Goal: Transaction & Acquisition: Book appointment/travel/reservation

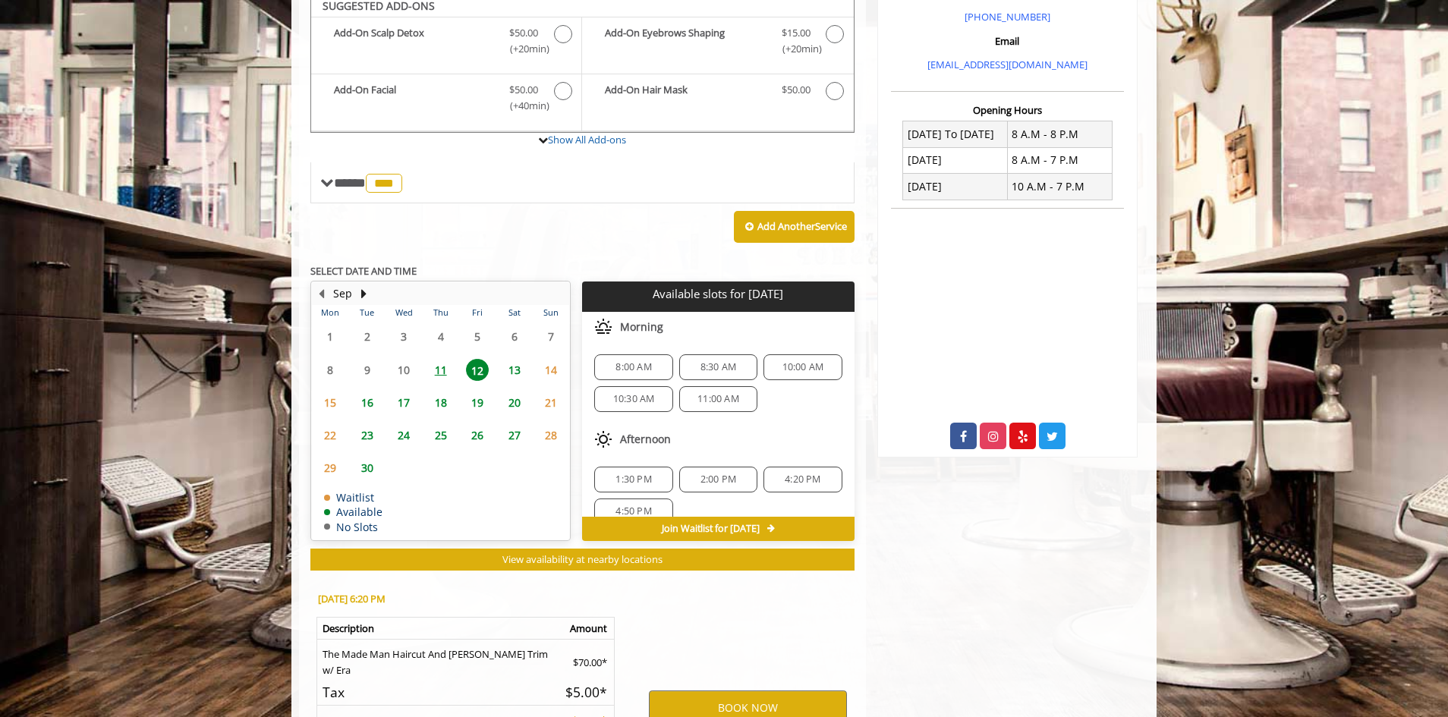
scroll to position [100, 0]
click at [747, 691] on button "BOOK NOW" at bounding box center [748, 708] width 198 height 35
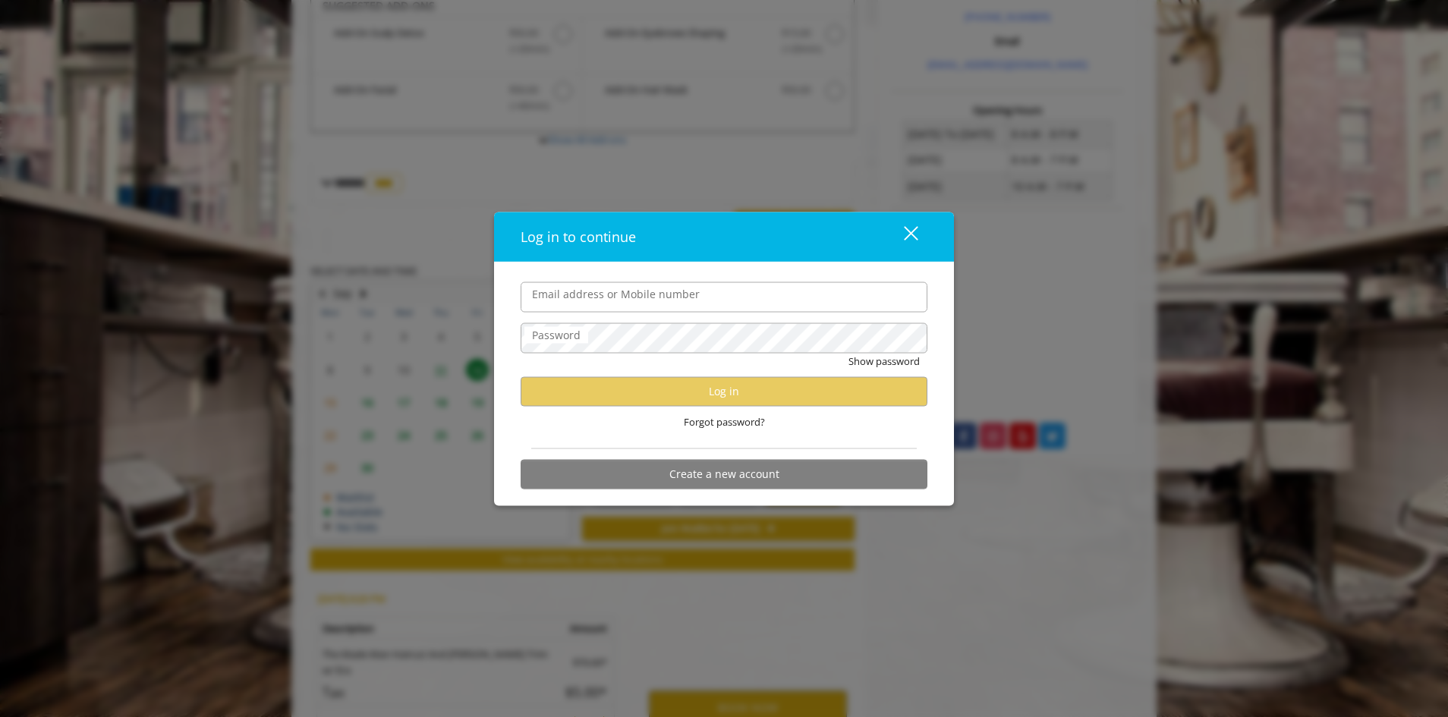
click at [588, 293] on input "Email address or Mobile number" at bounding box center [724, 297] width 407 height 30
type input "**********"
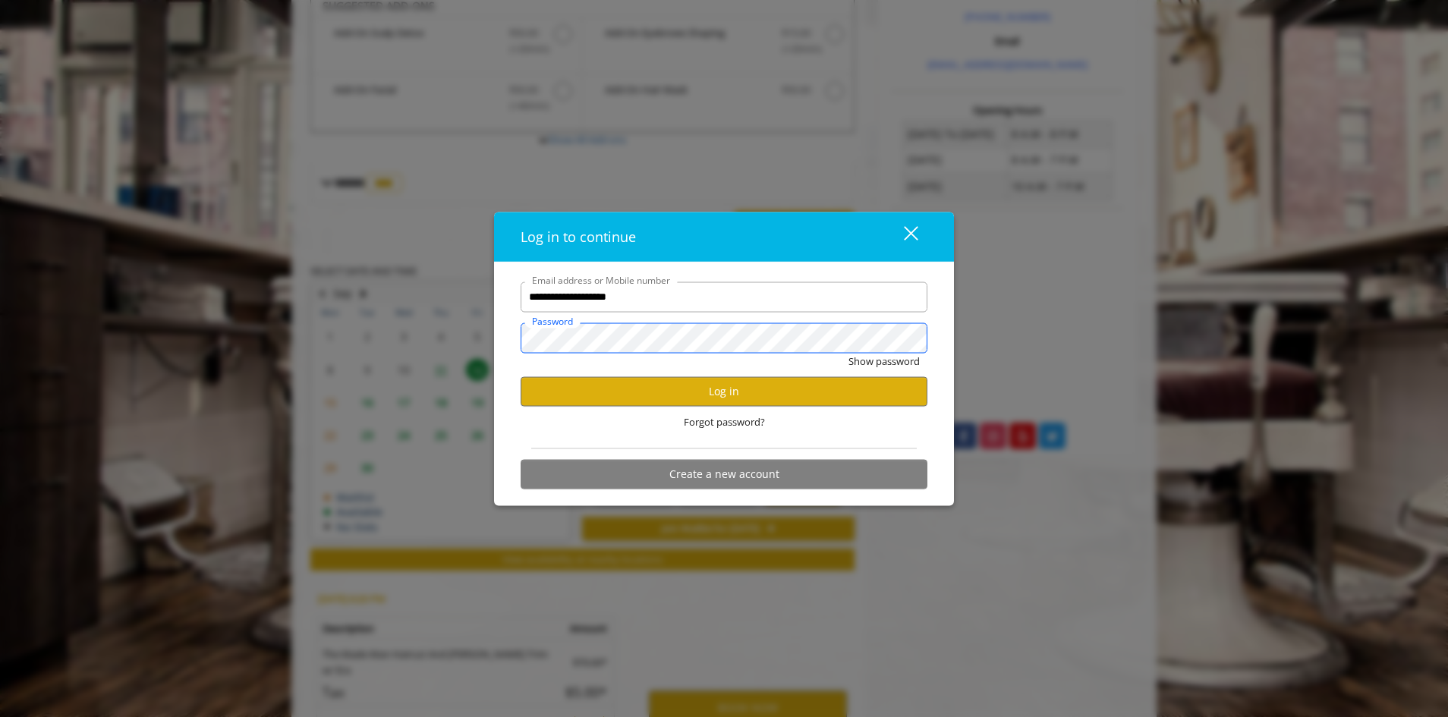
click at [848, 353] on button "Show password" at bounding box center [883, 361] width 71 height 16
click at [676, 393] on button "Log in" at bounding box center [724, 391] width 407 height 30
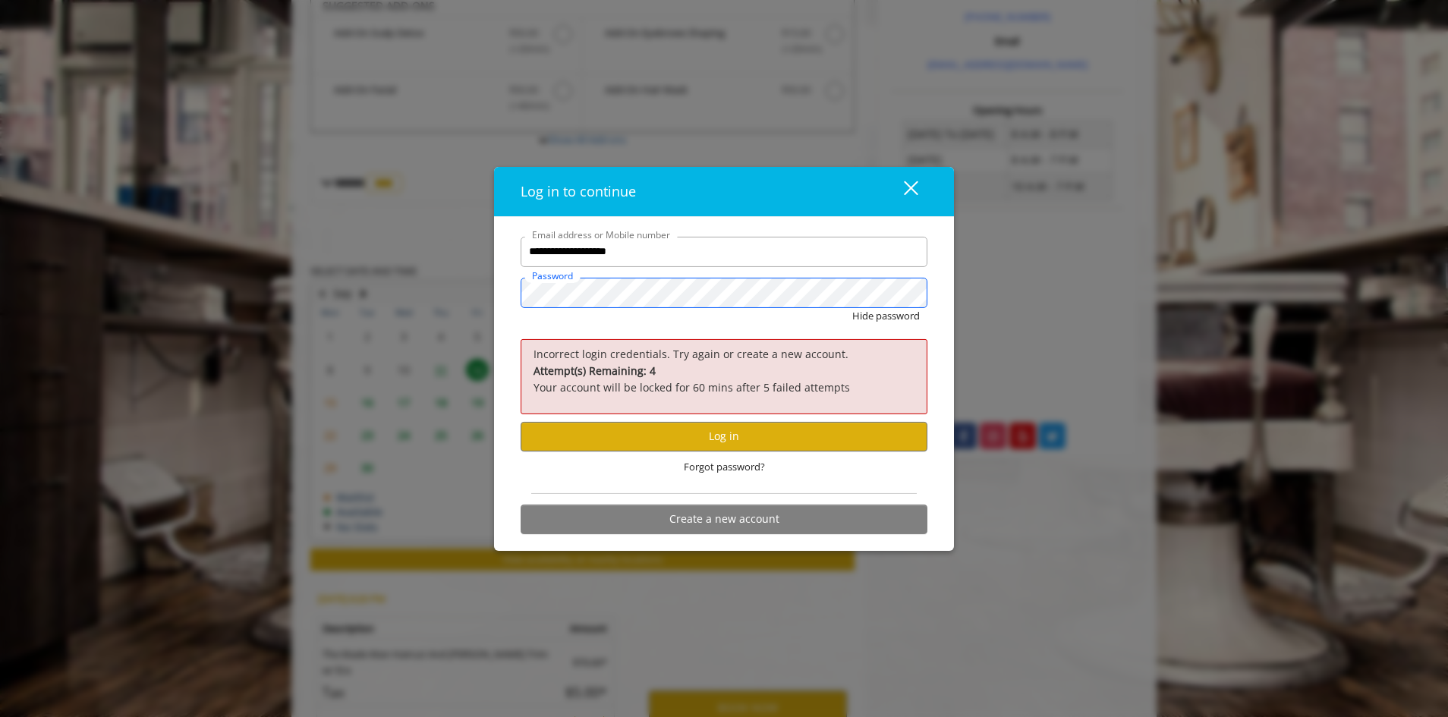
click at [459, 304] on div "**********" at bounding box center [724, 358] width 1448 height 717
click at [852, 308] on button "Hide password" at bounding box center [886, 316] width 68 height 16
click at [725, 445] on button "Log in" at bounding box center [724, 437] width 407 height 30
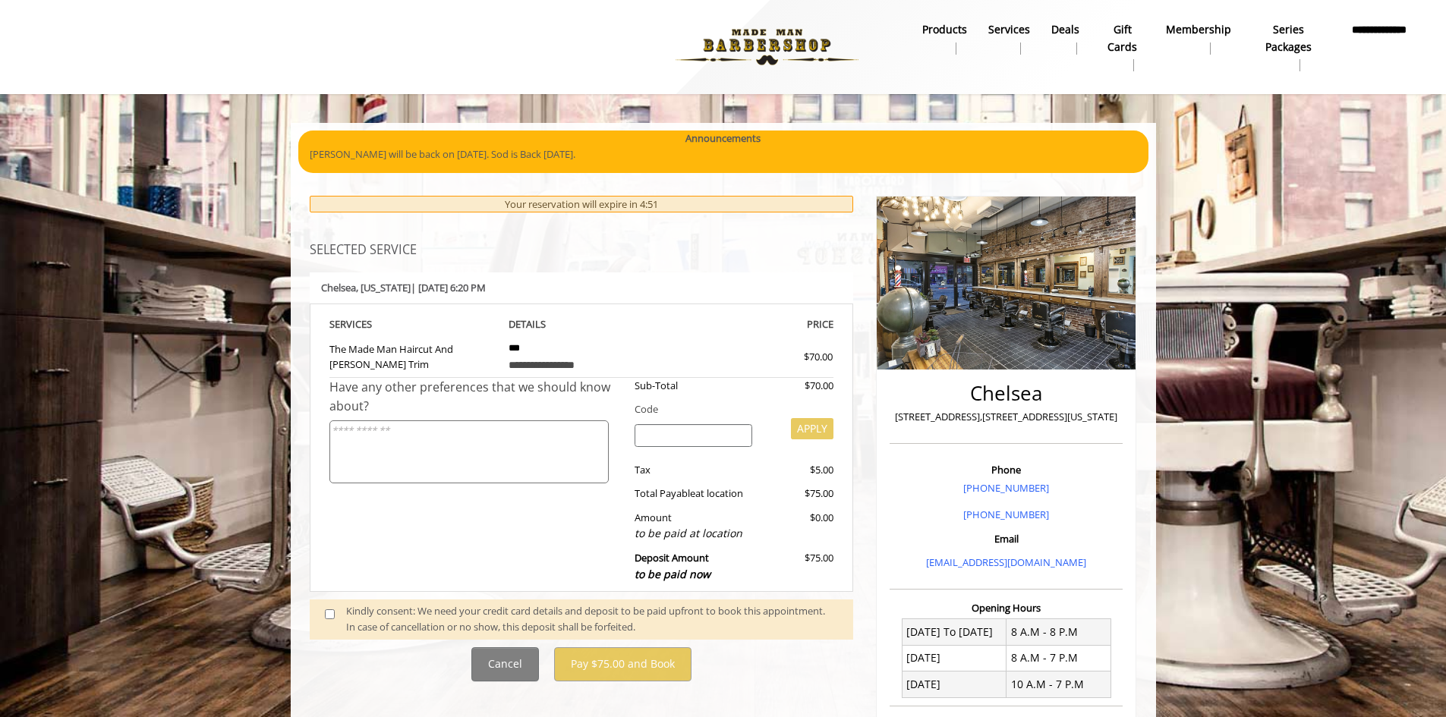
click at [328, 603] on span at bounding box center [335, 619] width 45 height 32
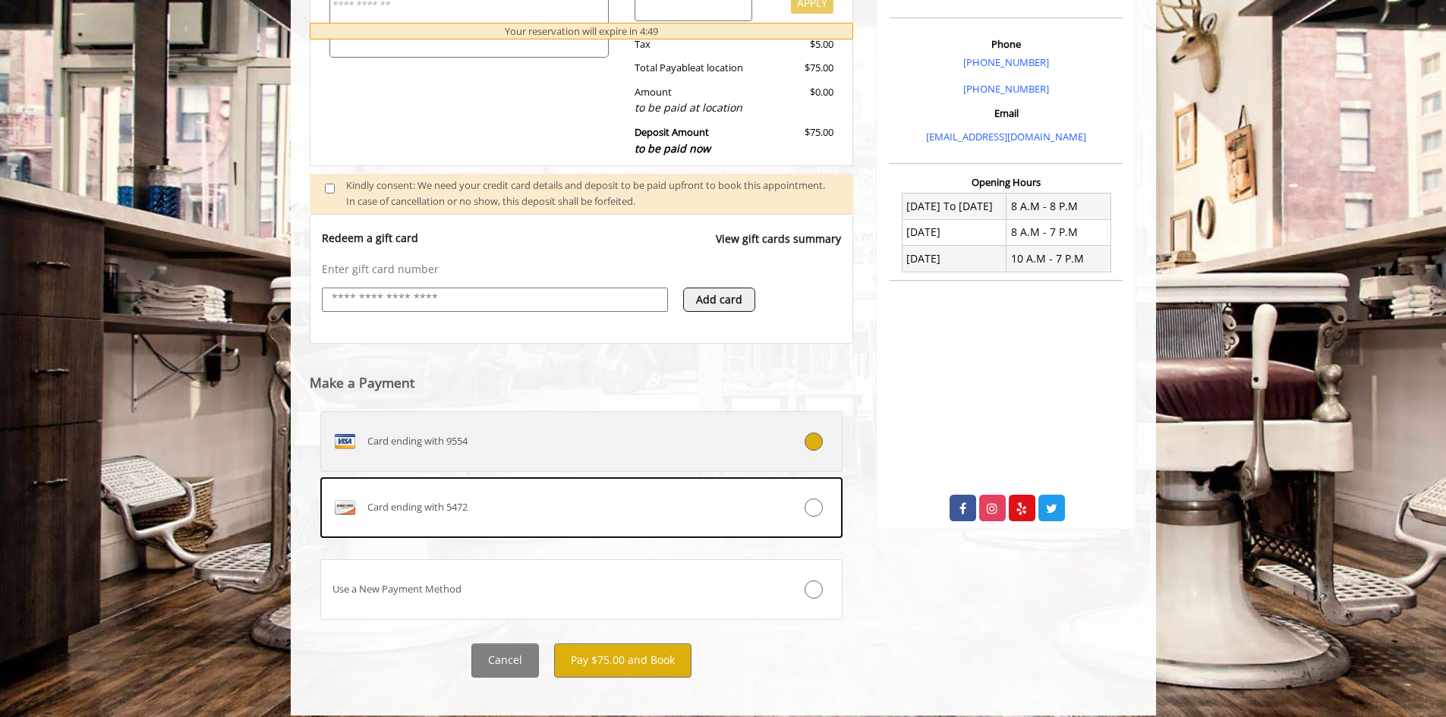
scroll to position [439, 0]
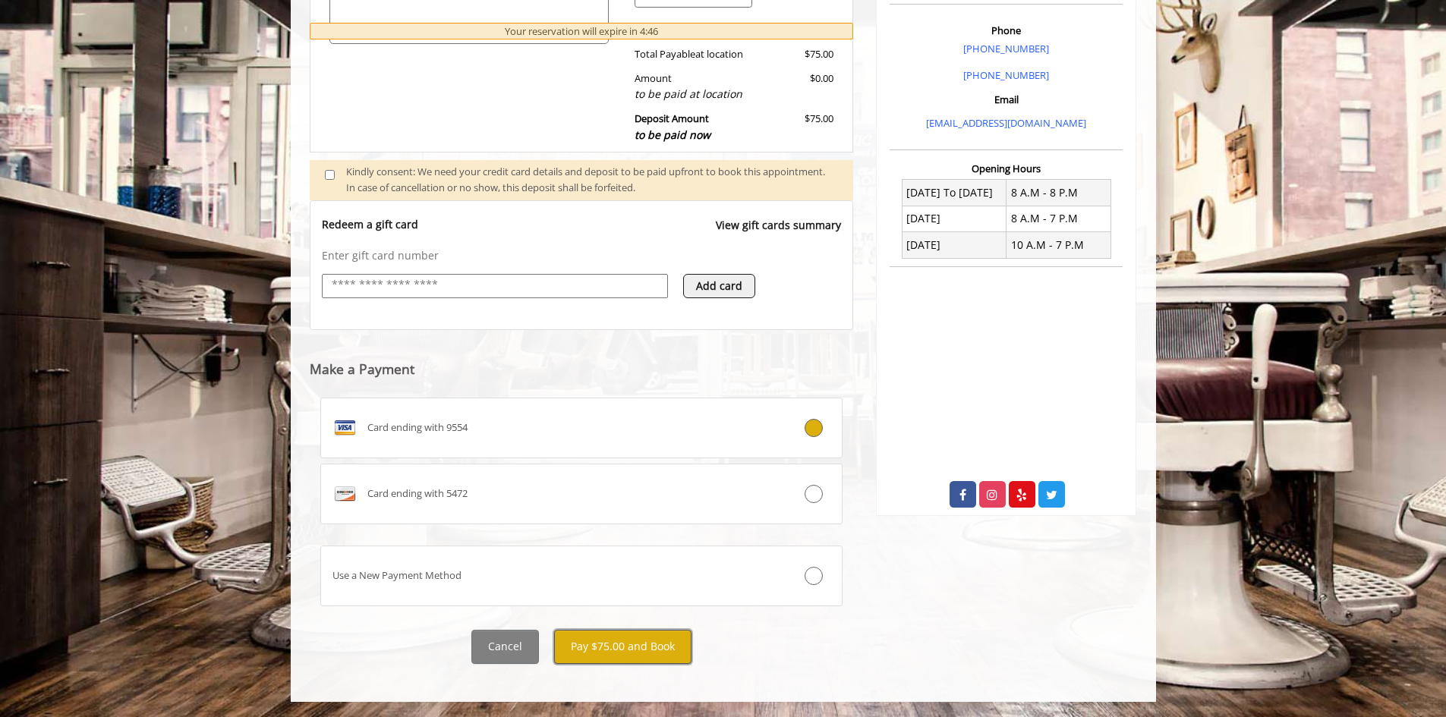
click at [637, 647] on button "Pay $75.00 and Book" at bounding box center [622, 647] width 137 height 34
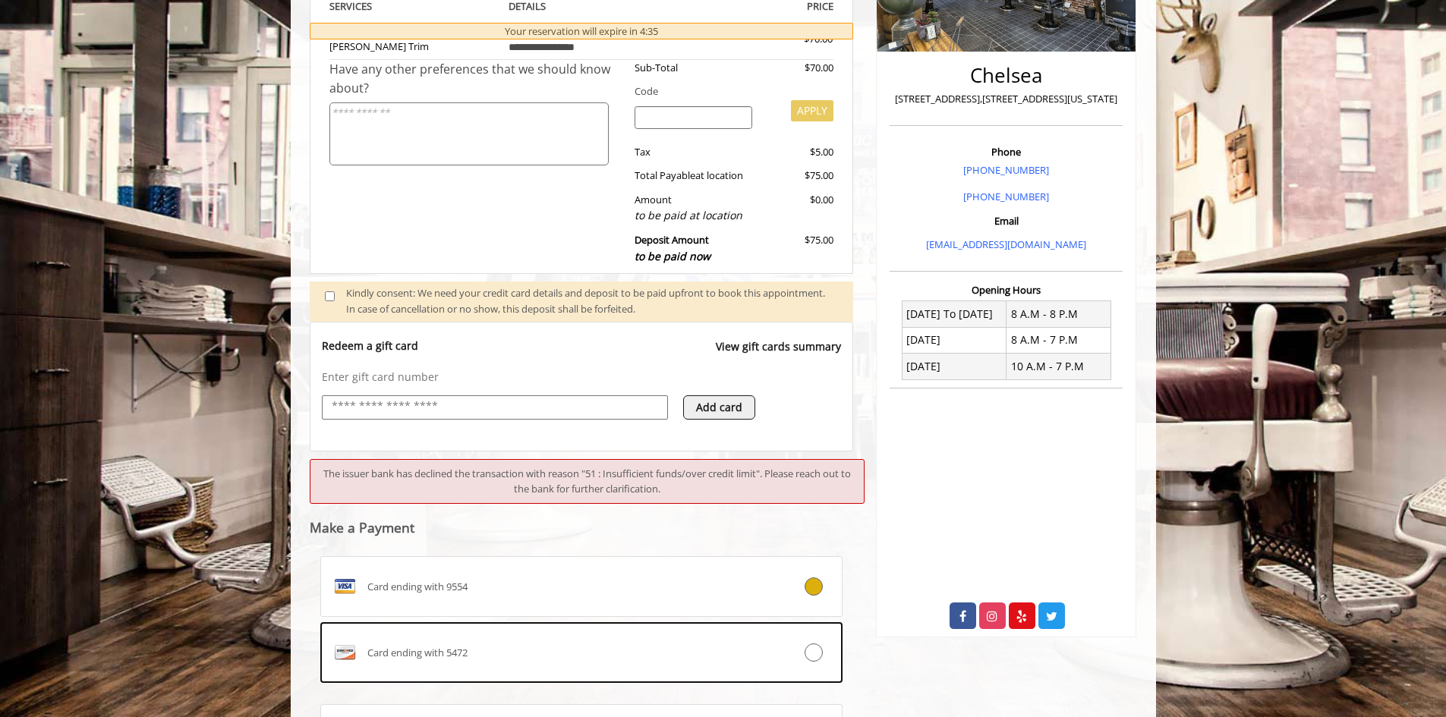
scroll to position [332, 0]
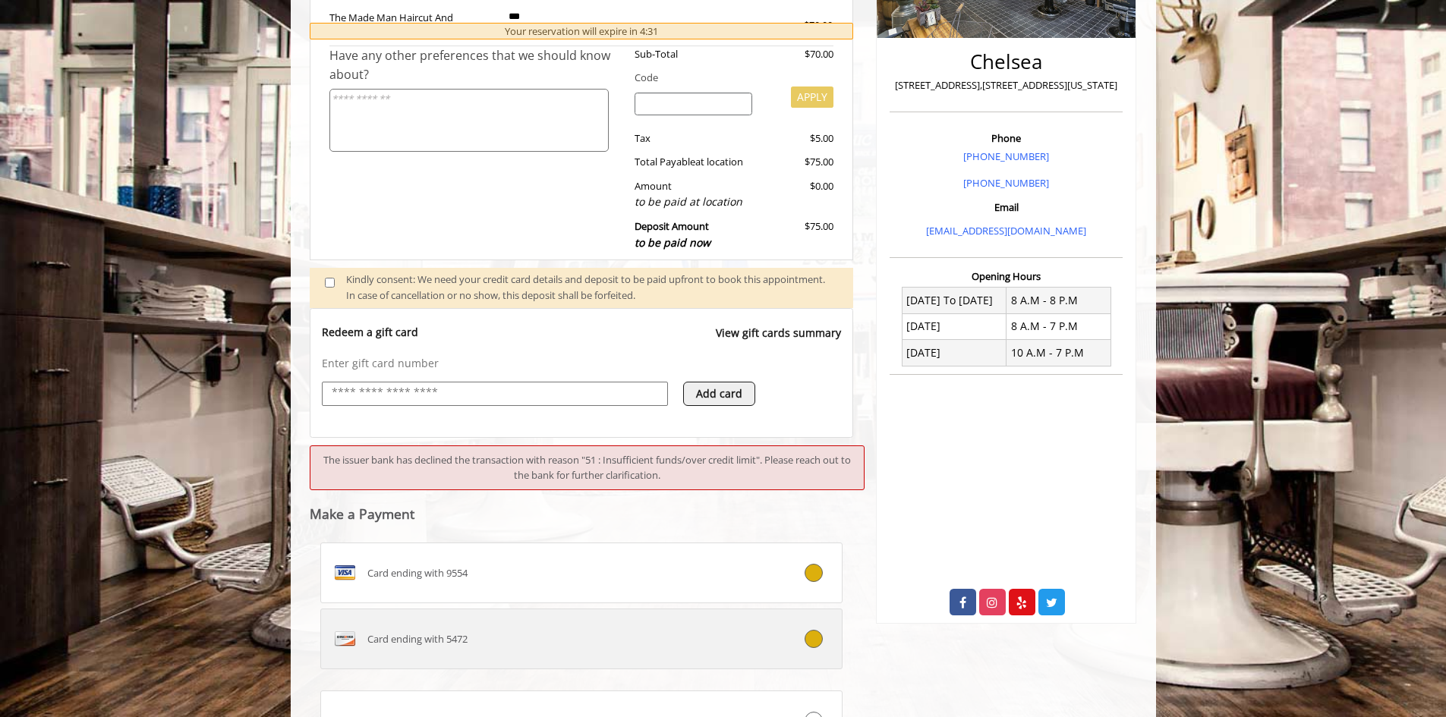
click at [511, 631] on div "Card ending with 5472" at bounding box center [538, 639] width 434 height 24
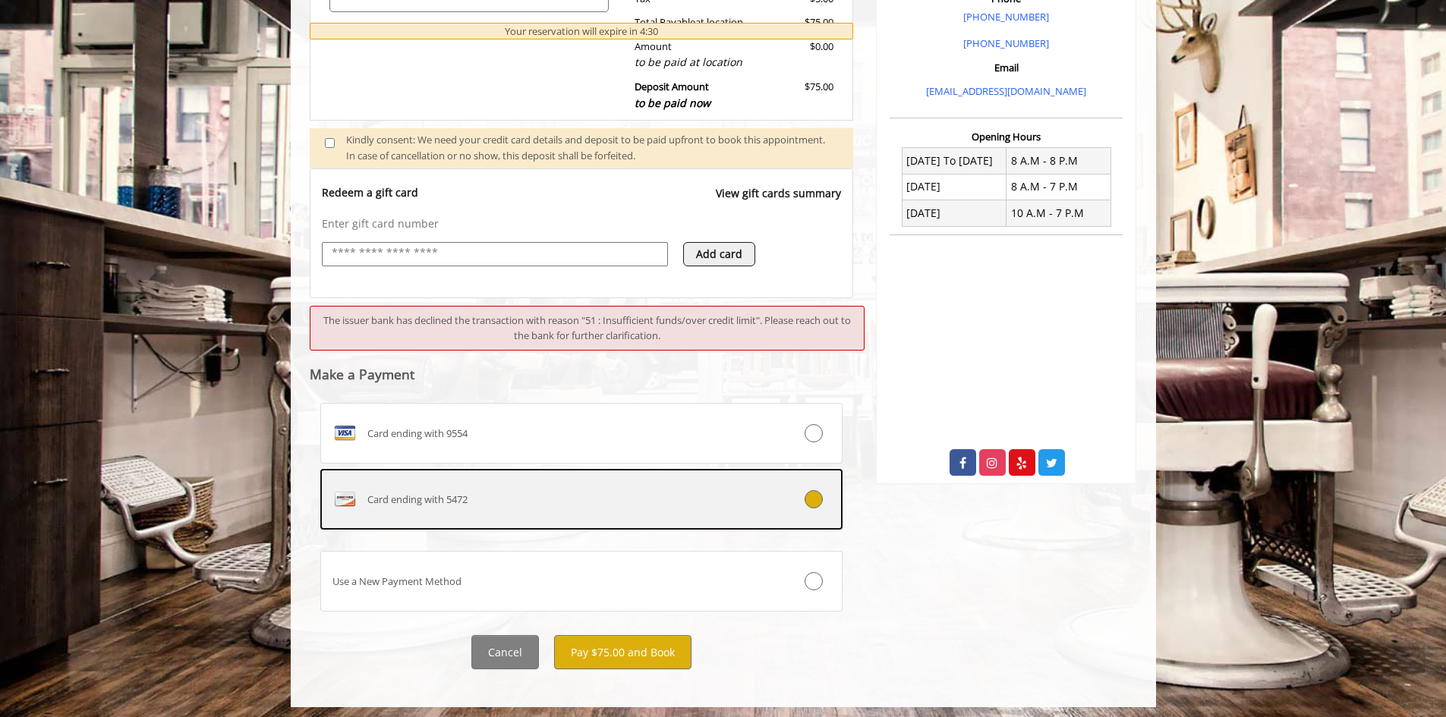
scroll to position [477, 0]
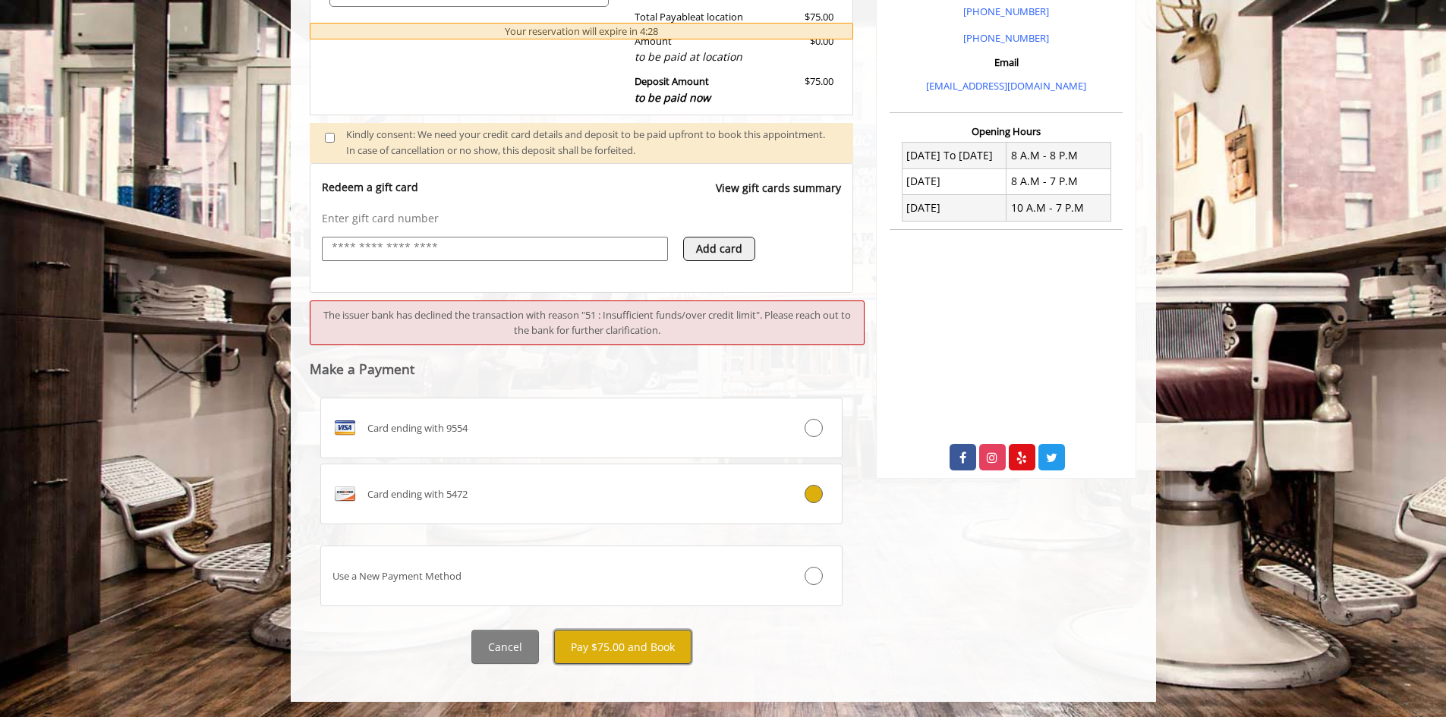
click at [597, 655] on button "Pay $75.00 and Book" at bounding box center [622, 647] width 137 height 34
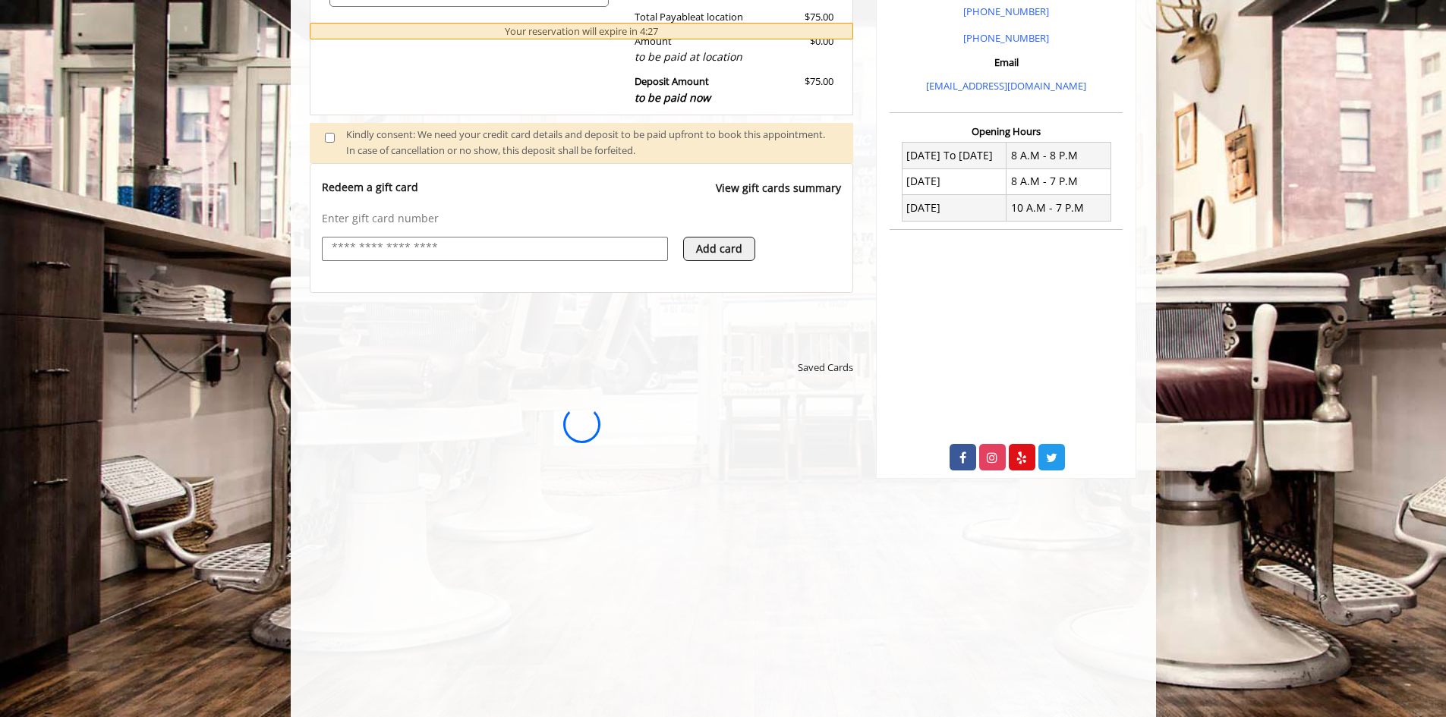
scroll to position [0, 0]
